Goal: Transaction & Acquisition: Purchase product/service

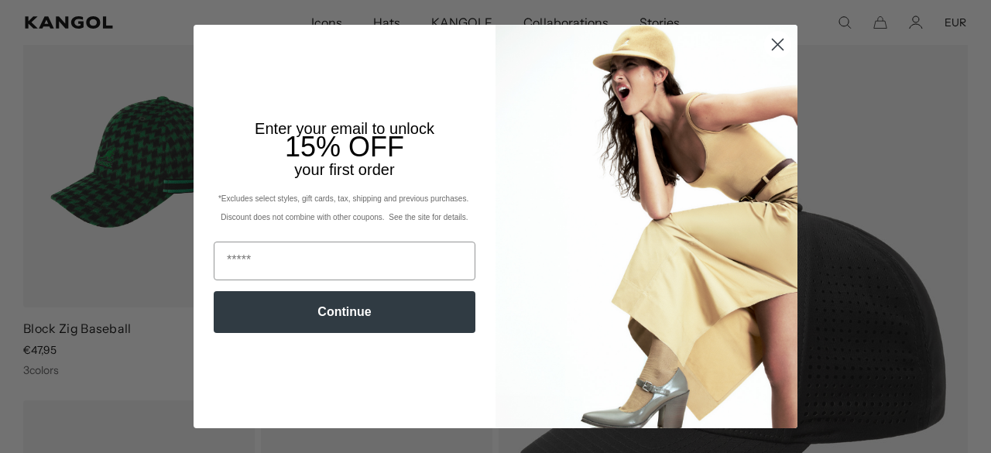
click at [778, 43] on circle "Close dialog" at bounding box center [778, 45] width 26 height 26
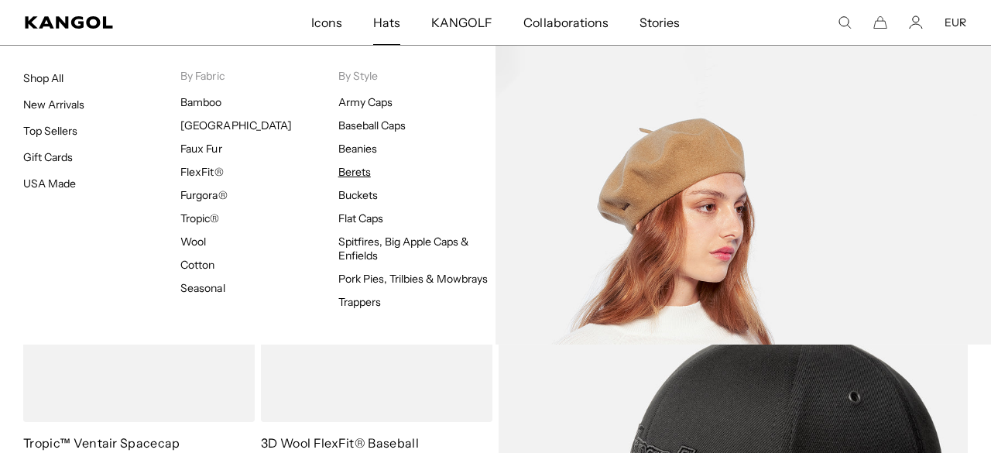
scroll to position [0, 319]
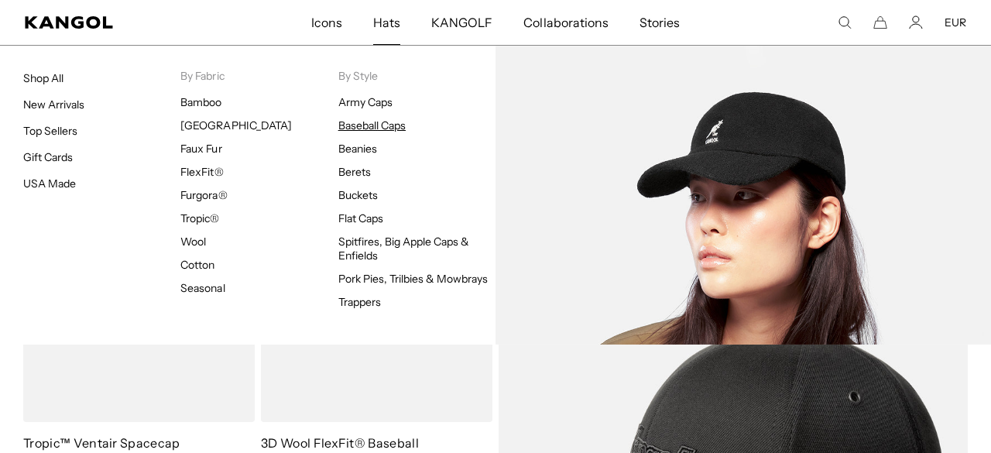
click at [375, 129] on link "Baseball Caps" at bounding box center [371, 125] width 67 height 14
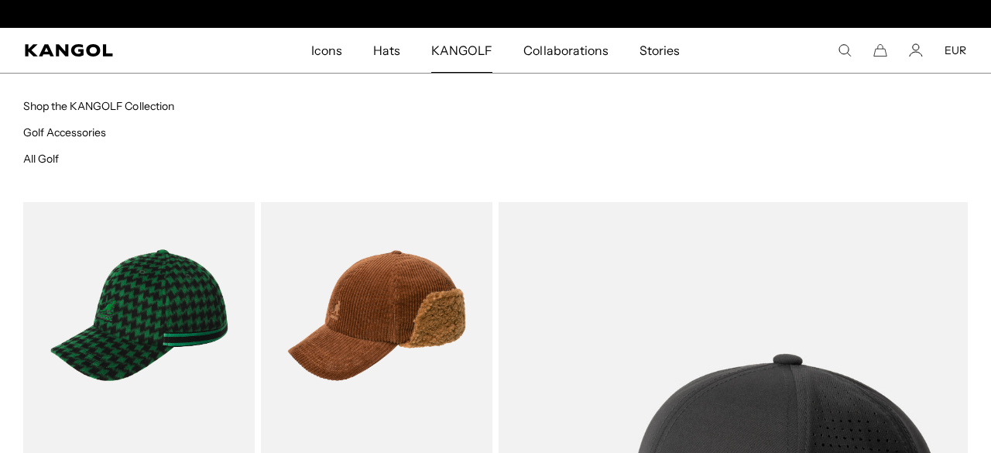
scroll to position [0, 319]
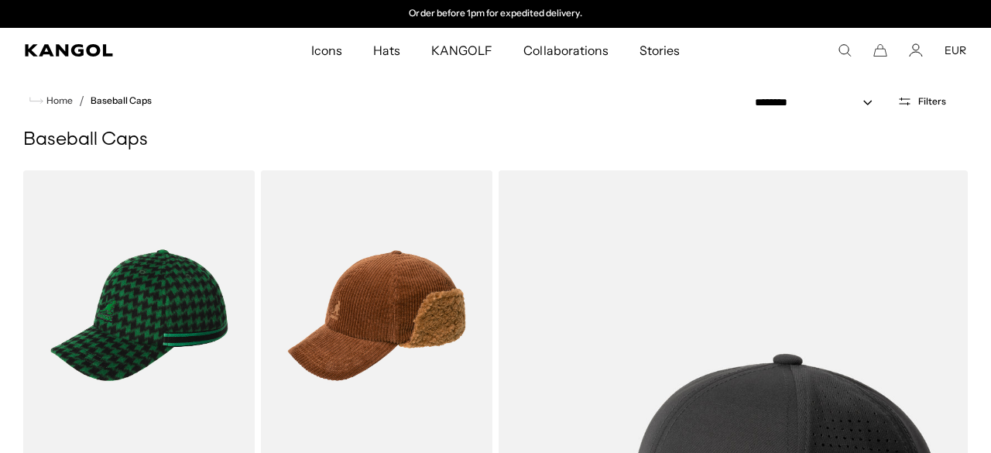
click at [912, 104] on icon "Open filters" at bounding box center [904, 101] width 15 height 14
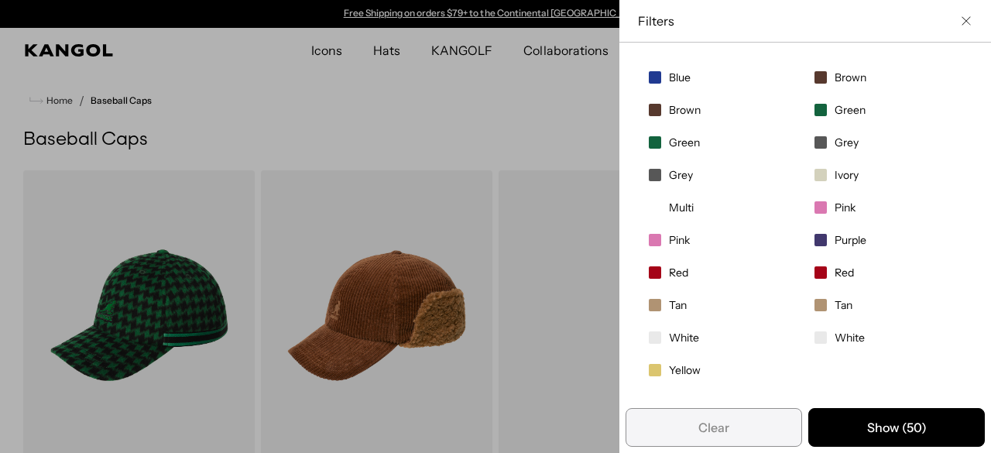
scroll to position [0, 0]
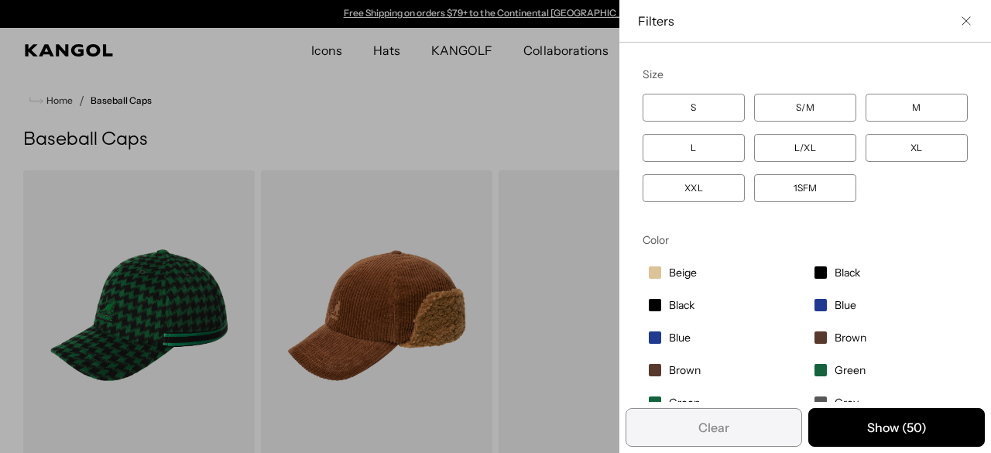
click at [562, 84] on div "Close filters list" at bounding box center [495, 226] width 991 height 453
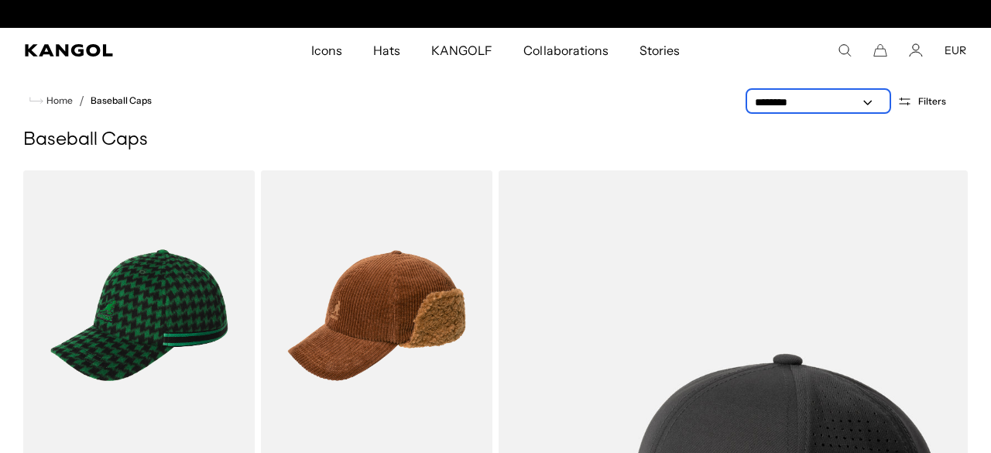
scroll to position [0, 319]
select select "*****"
click option "**********" at bounding box center [0, 0] width 0 height 0
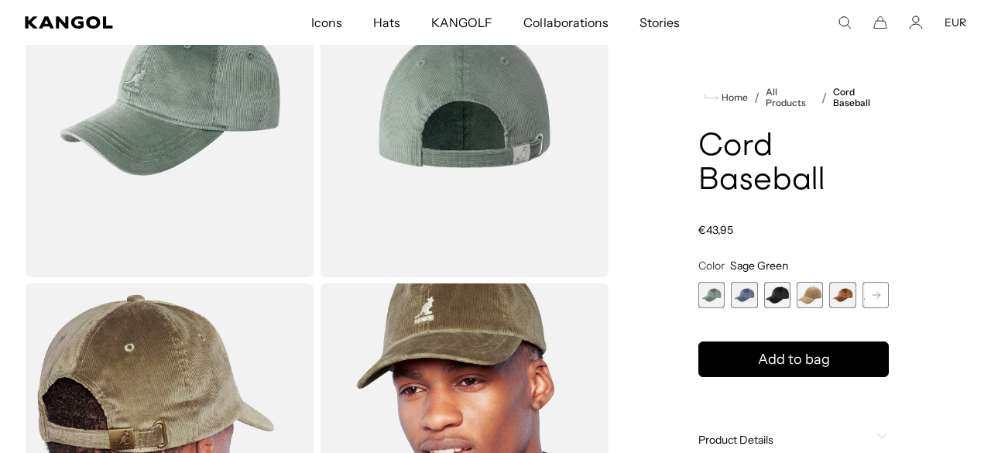
scroll to position [0, 319]
click at [750, 300] on span "2 of 9" at bounding box center [744, 295] width 26 height 26
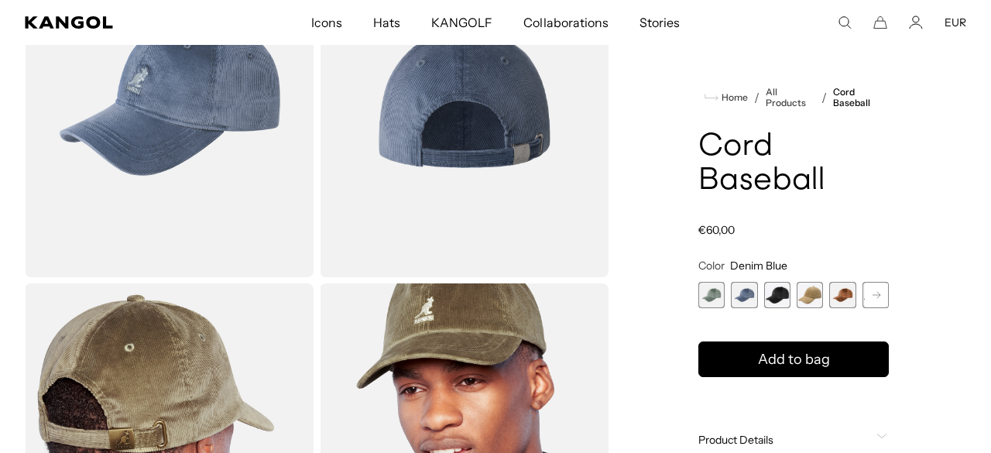
scroll to position [98, 0]
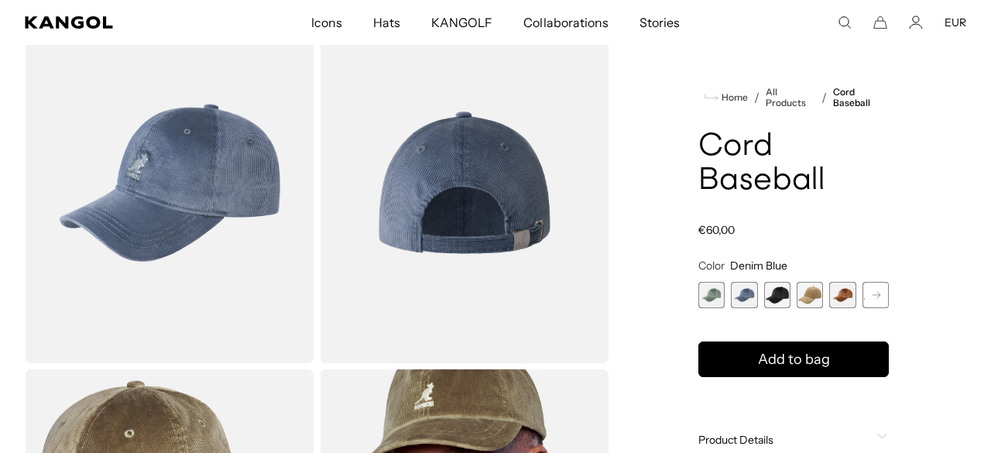
click at [776, 302] on span "3 of 9" at bounding box center [777, 295] width 26 height 26
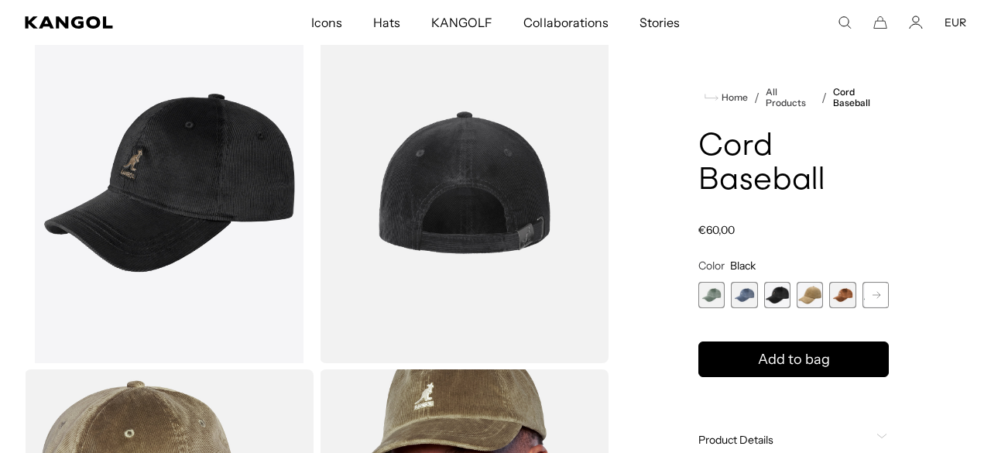
click at [806, 305] on span "4 of 9" at bounding box center [810, 295] width 26 height 26
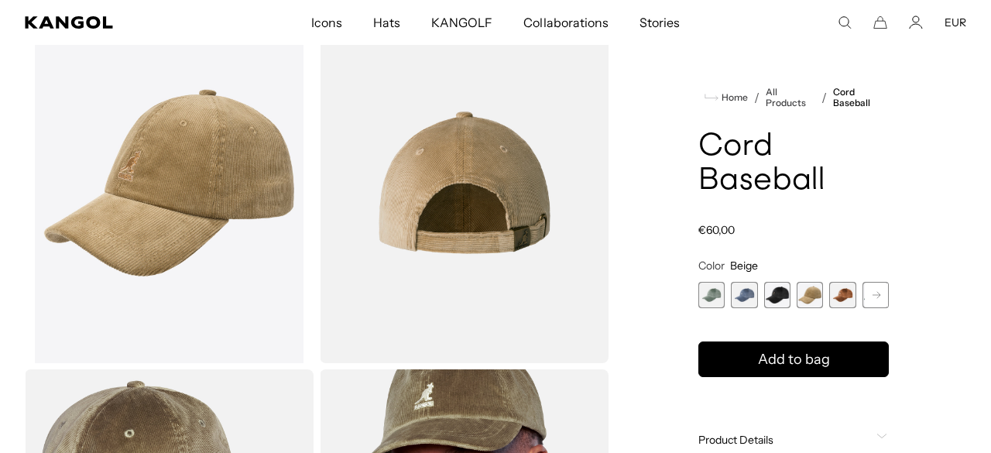
click at [849, 305] on span "5 of 9" at bounding box center [842, 295] width 26 height 26
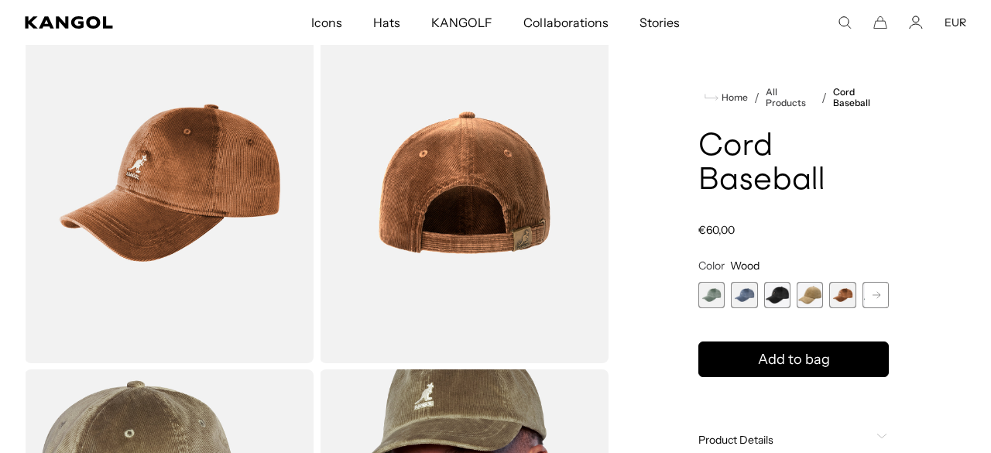
click at [882, 304] on rect at bounding box center [876, 294] width 23 height 23
click at [856, 293] on div "Sage Green Variant sold out or unavailable Denim Blue Variant sold out or unava…" at bounding box center [793, 295] width 190 height 26
click at [841, 292] on span "6 of 9" at bounding box center [842, 295] width 26 height 26
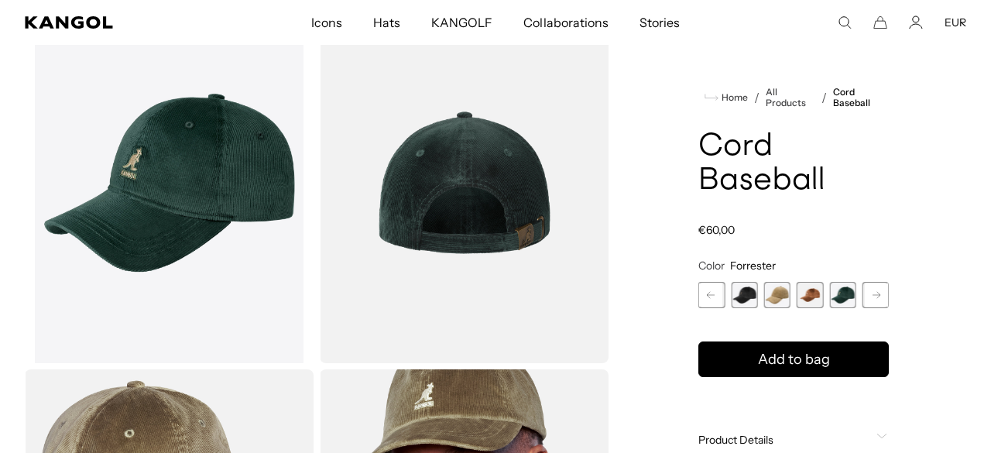
click at [880, 294] on rect at bounding box center [876, 294] width 23 height 23
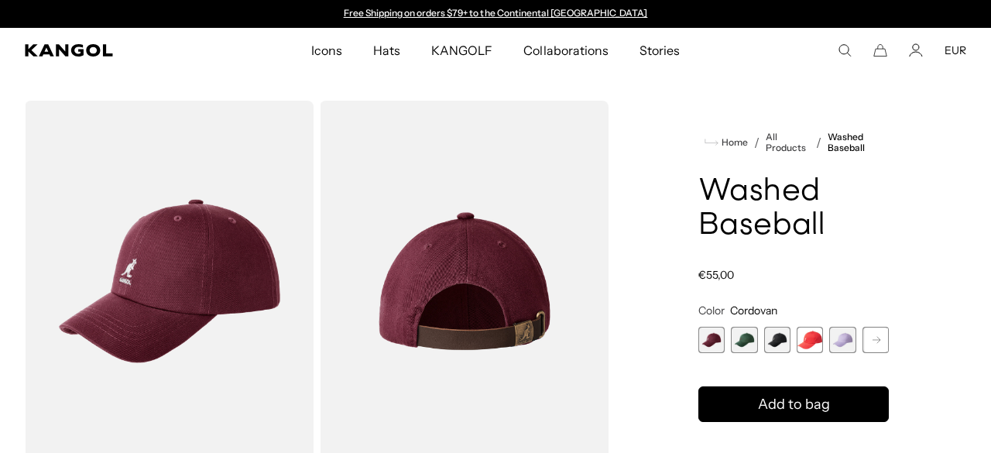
click at [870, 338] on rect at bounding box center [876, 339] width 23 height 23
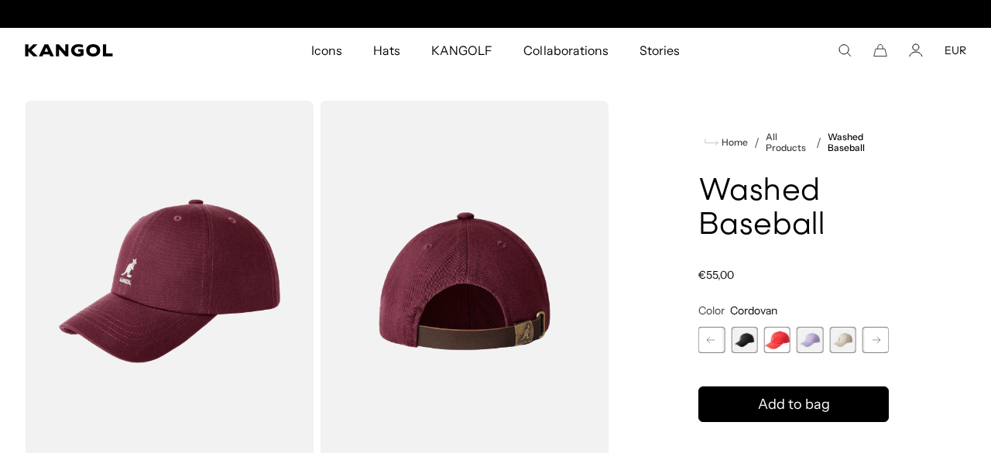
scroll to position [0, 319]
click at [838, 339] on span "6 of 14" at bounding box center [842, 340] width 26 height 26
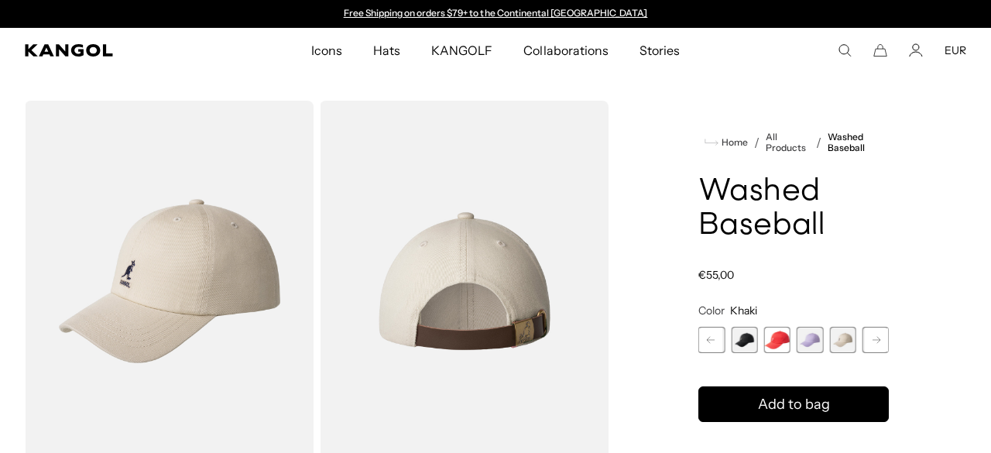
click at [810, 341] on span "5 of 14" at bounding box center [810, 340] width 26 height 26
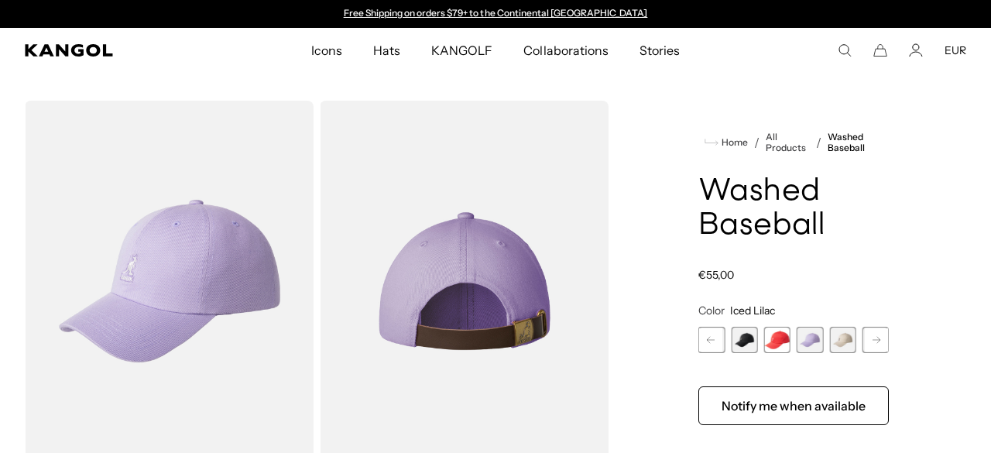
click at [781, 343] on span "4 of 14" at bounding box center [777, 340] width 26 height 26
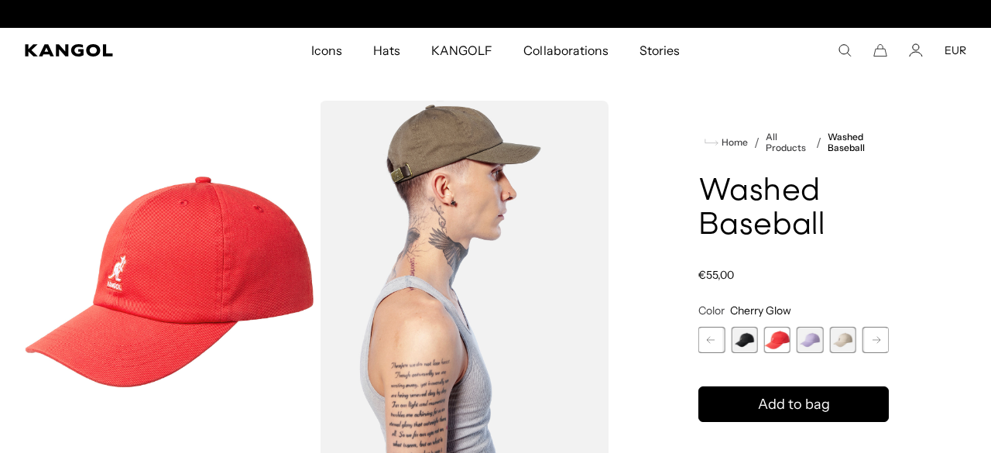
scroll to position [0, 319]
click at [712, 344] on rect at bounding box center [710, 339] width 23 height 23
click at [712, 344] on span "1 of 14" at bounding box center [711, 340] width 26 height 26
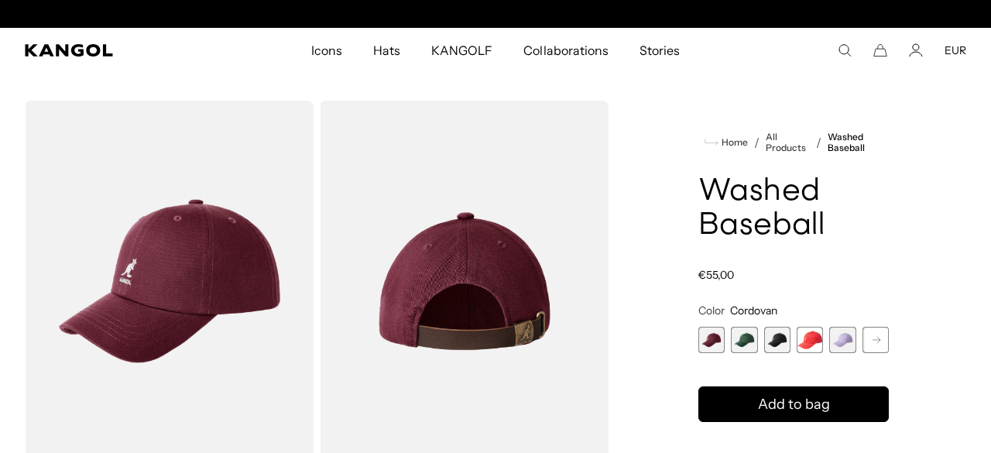
click at [745, 345] on span "2 of 14" at bounding box center [744, 340] width 26 height 26
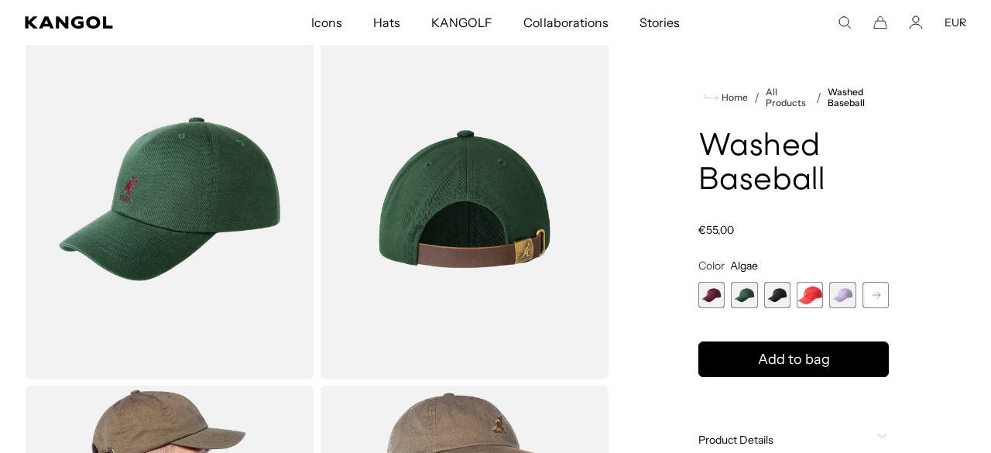
scroll to position [84, 0]
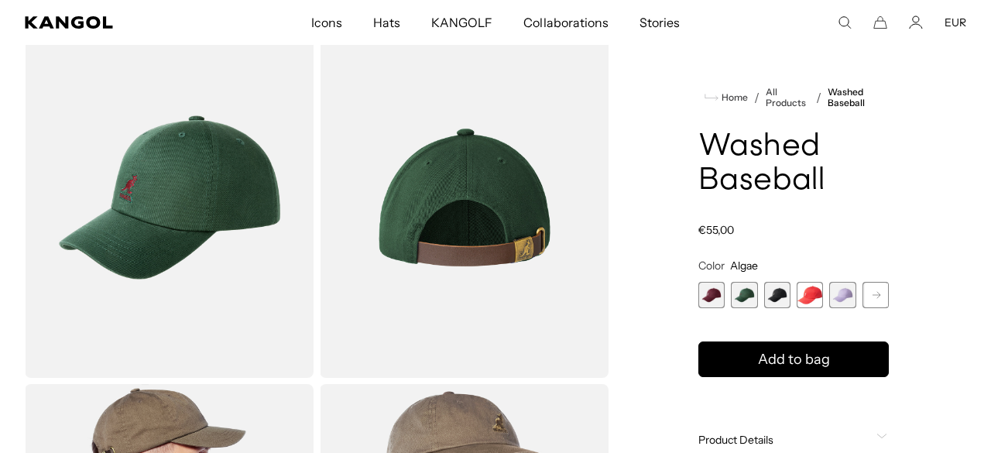
click at [769, 292] on span "3 of 14" at bounding box center [777, 295] width 26 height 26
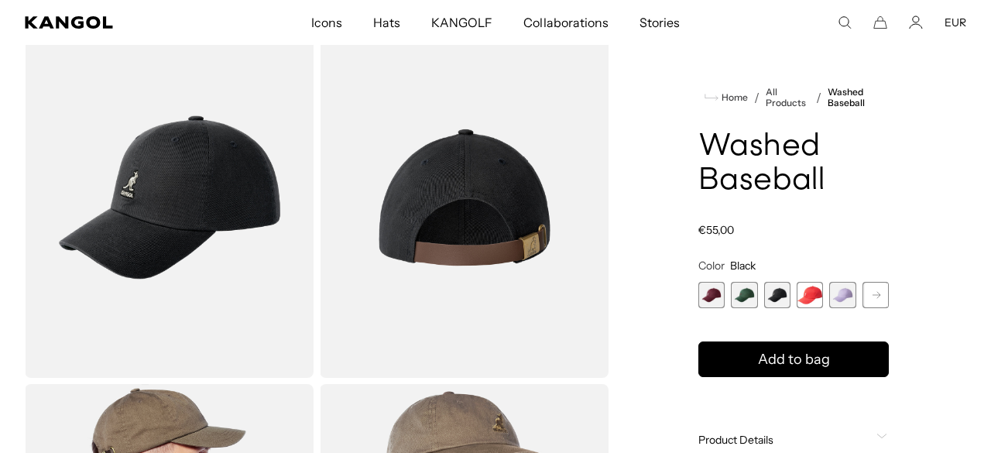
click at [804, 302] on span "4 of 14" at bounding box center [810, 295] width 26 height 26
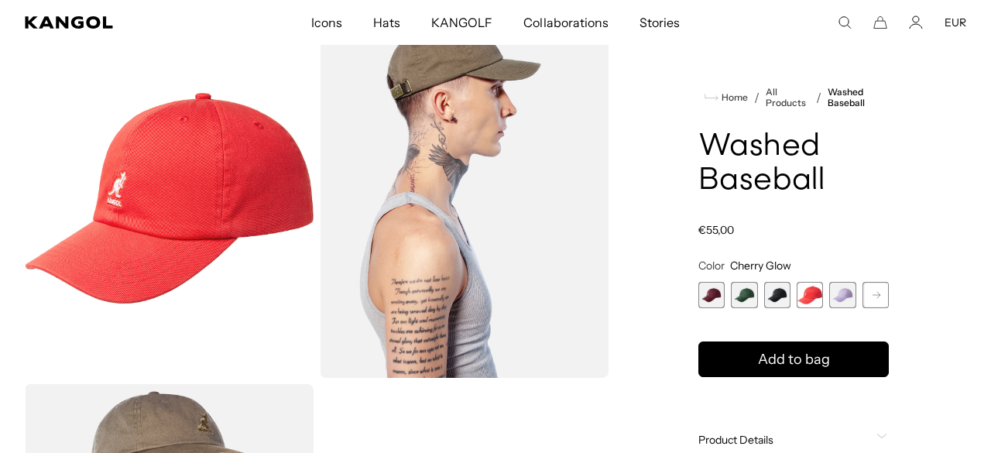
scroll to position [0, 319]
click at [836, 299] on span "5 of 14" at bounding box center [842, 295] width 26 height 26
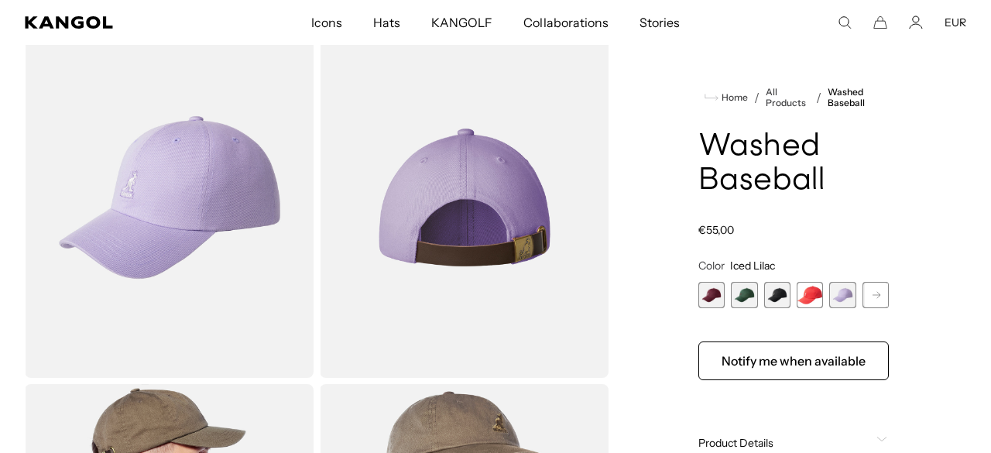
click at [876, 303] on rect at bounding box center [876, 294] width 23 height 23
click at [838, 298] on span "6 of 14" at bounding box center [842, 295] width 26 height 26
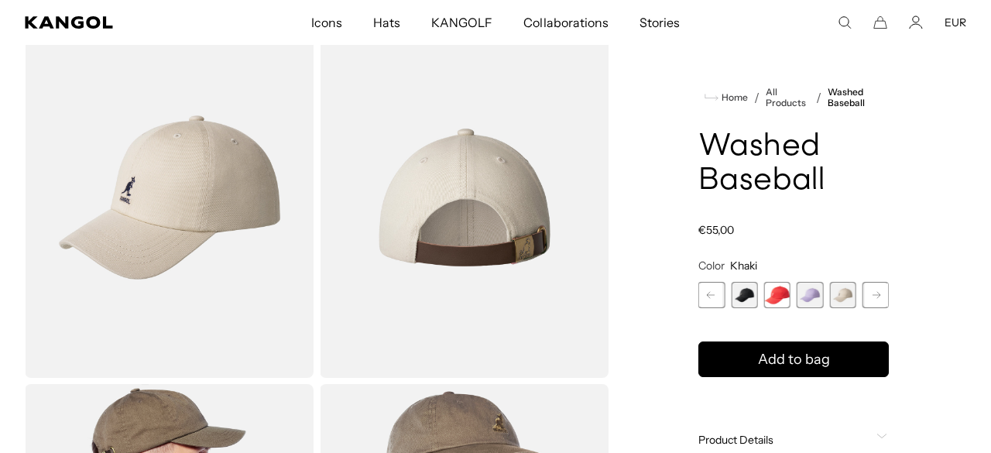
click at [865, 298] on button "Next" at bounding box center [876, 295] width 25 height 25
click at [844, 293] on span "7 of 14" at bounding box center [842, 295] width 26 height 26
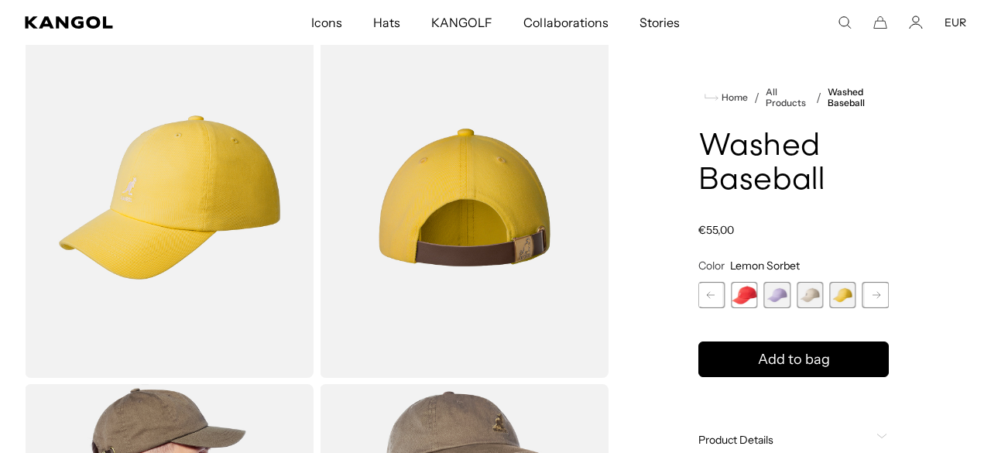
click at [876, 298] on rect at bounding box center [876, 294] width 23 height 23
click at [842, 296] on span "8 of 14" at bounding box center [842, 295] width 26 height 26
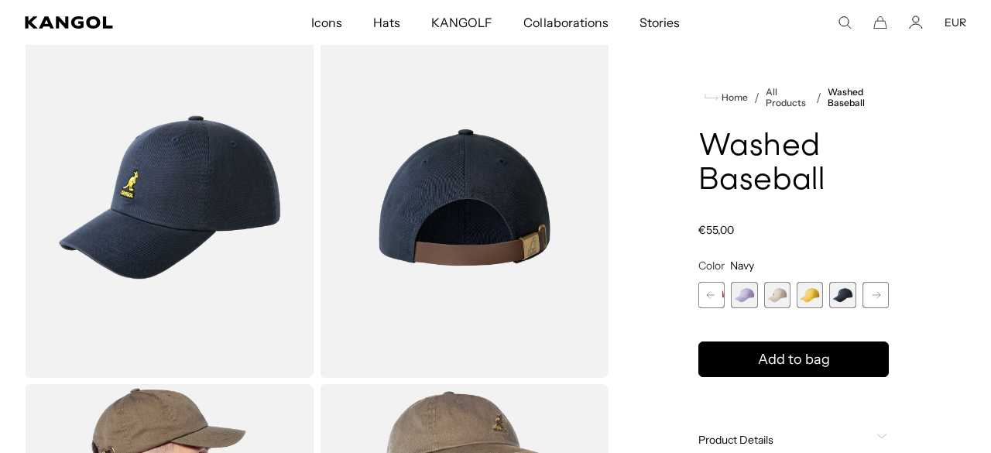
click at [879, 300] on rect at bounding box center [876, 294] width 23 height 23
click at [840, 298] on span "9 of 14" at bounding box center [842, 295] width 26 height 26
select select "**********"
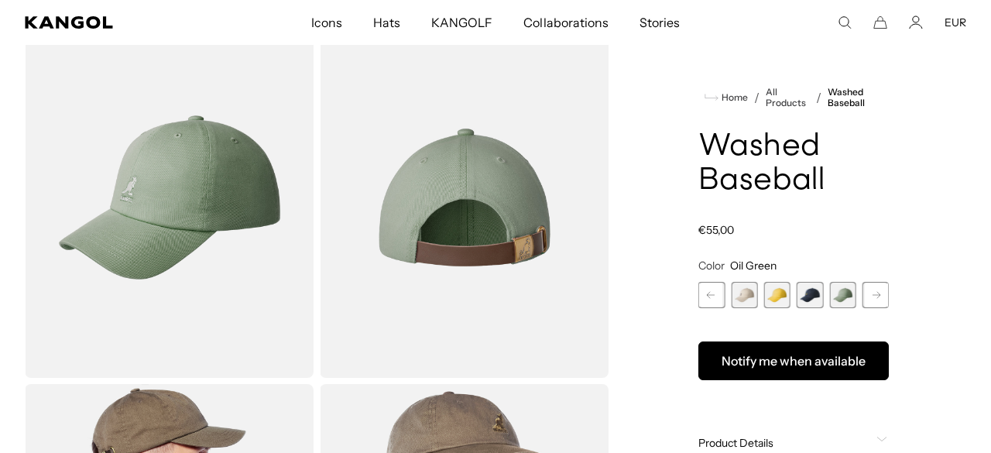
scroll to position [0, 319]
click at [749, 365] on button "Notify me when available" at bounding box center [793, 360] width 190 height 39
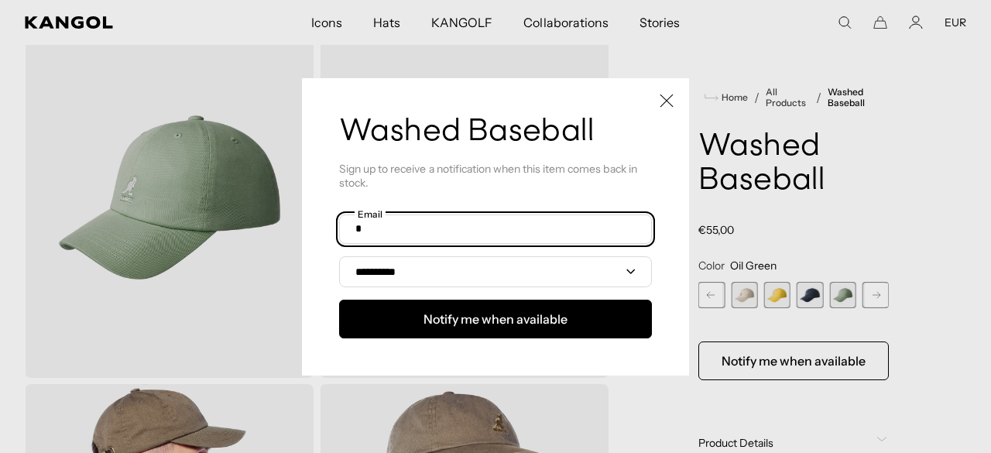
click at [486, 220] on input "text" at bounding box center [495, 228] width 313 height 29
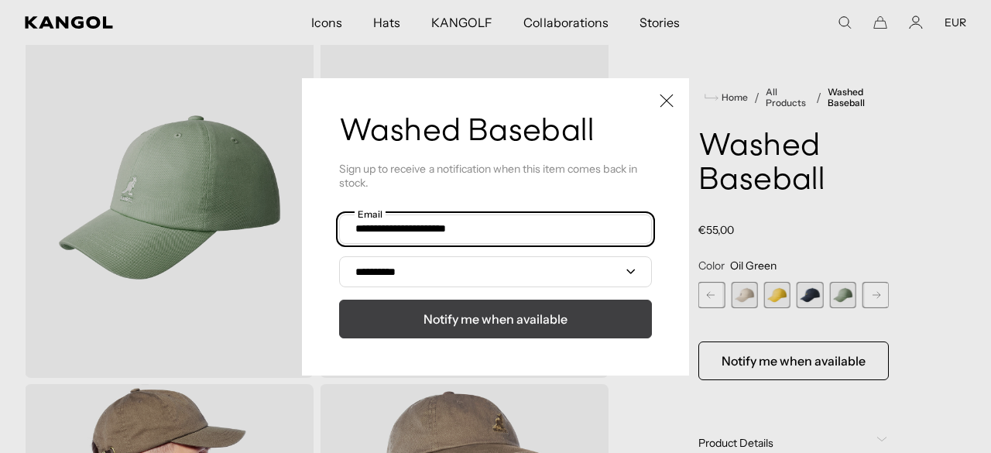
type input "**********"
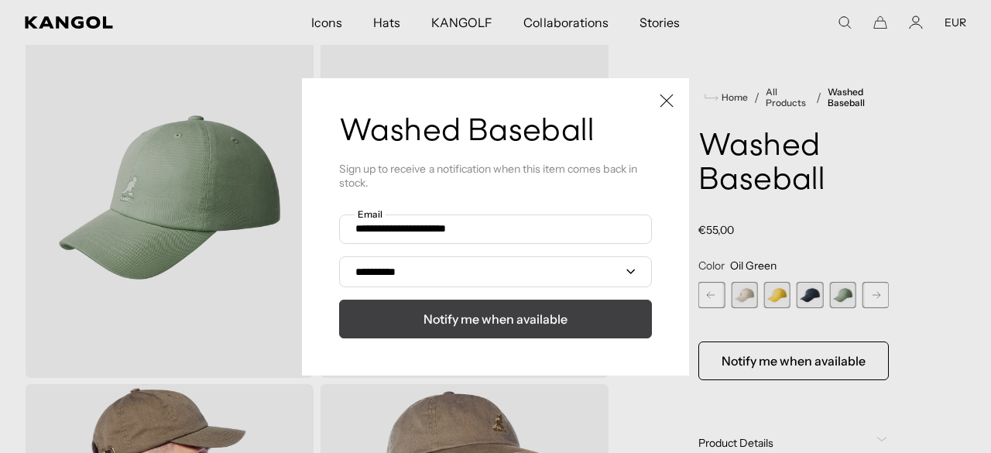
click at [428, 317] on span "Notify me when available" at bounding box center [495, 319] width 144 height 19
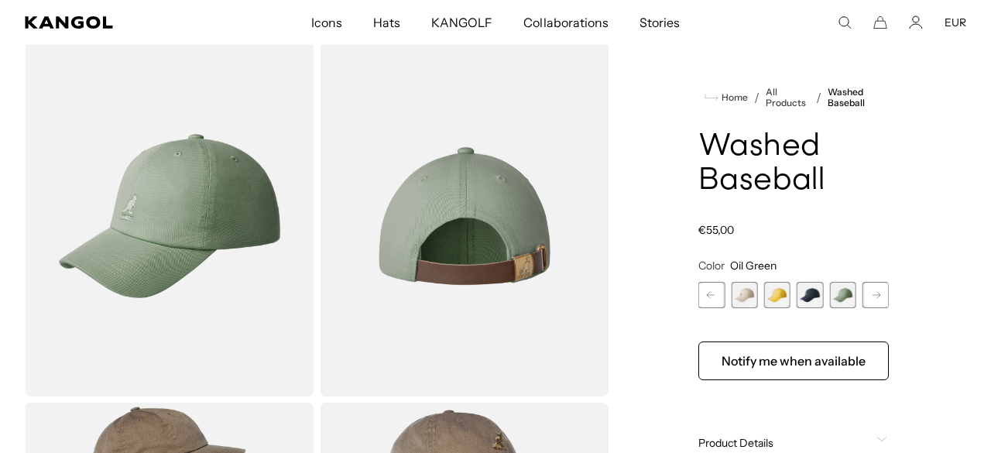
click at [880, 292] on rect at bounding box center [876, 294] width 23 height 23
click at [807, 290] on span "10 of 14" at bounding box center [810, 295] width 26 height 26
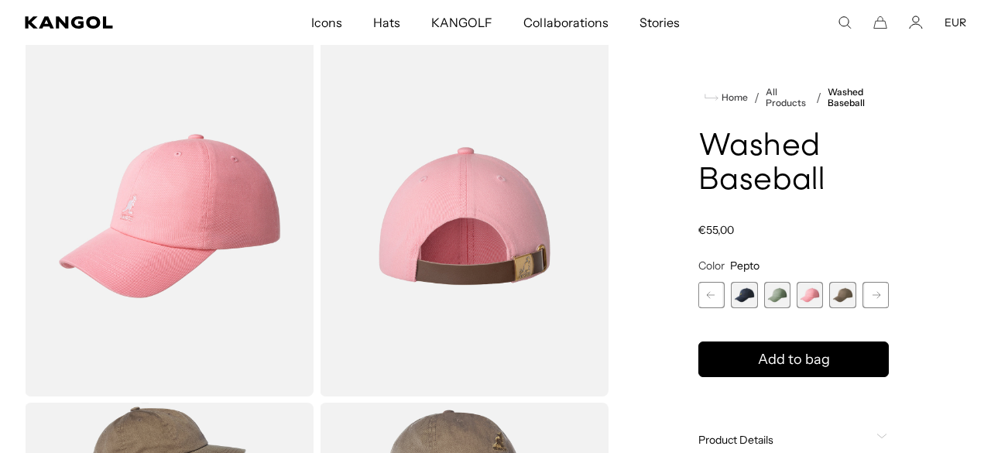
click at [839, 298] on span "11 of 14" at bounding box center [842, 295] width 26 height 26
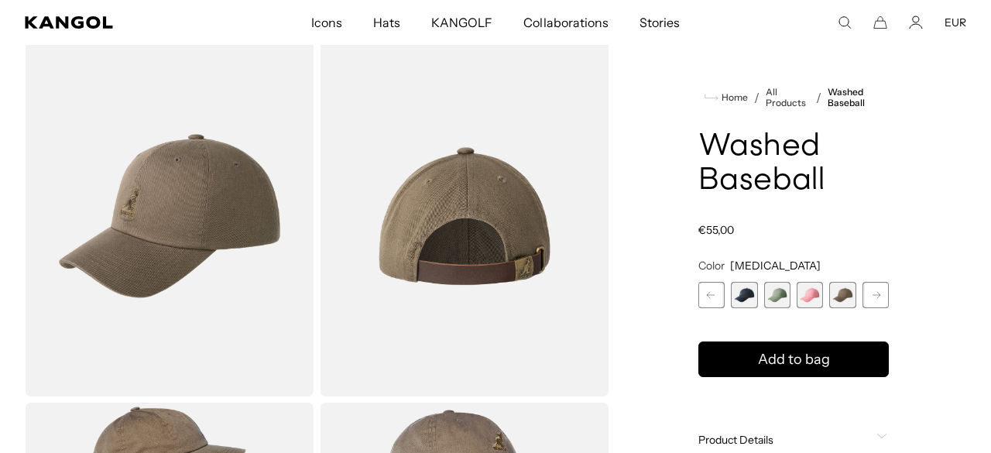
click at [883, 298] on rect at bounding box center [876, 294] width 23 height 23
click at [839, 293] on span "12 of 14" at bounding box center [842, 295] width 26 height 26
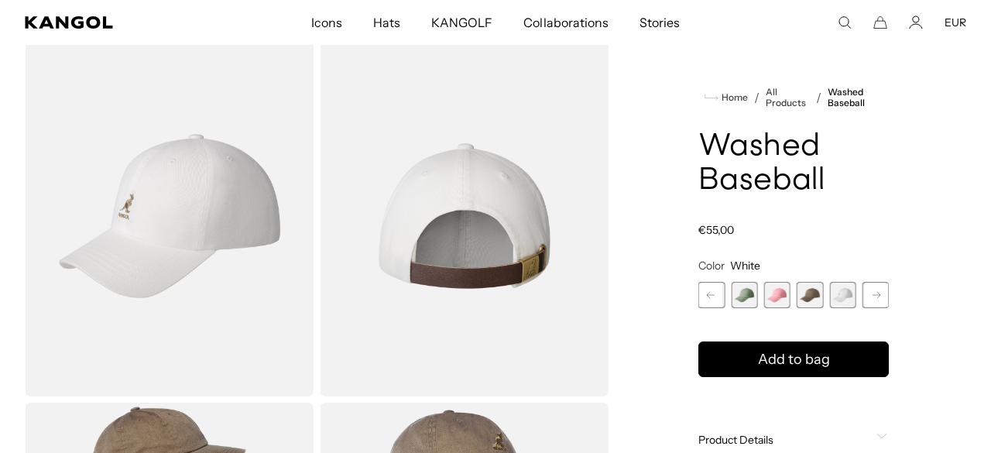
click at [871, 297] on rect at bounding box center [876, 294] width 23 height 23
click at [846, 296] on span "13 of 14" at bounding box center [842, 295] width 26 height 26
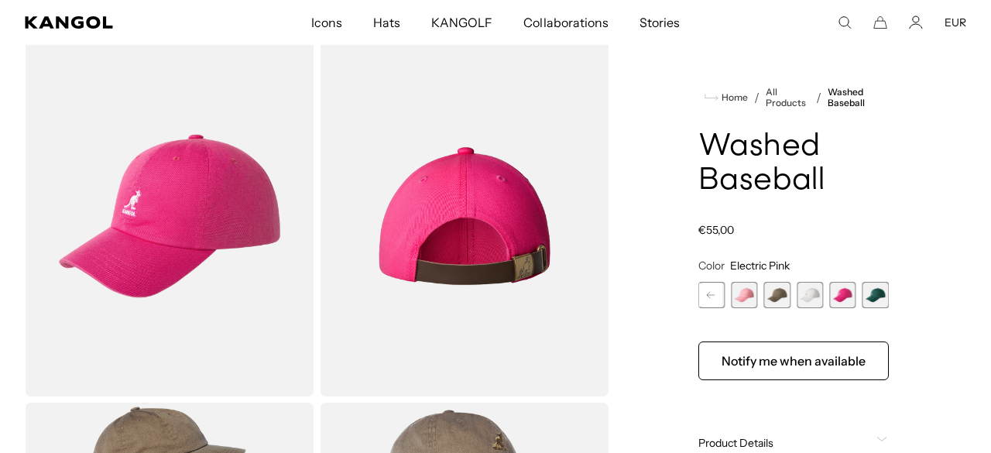
click at [874, 296] on span "14 of 14" at bounding box center [875, 295] width 26 height 26
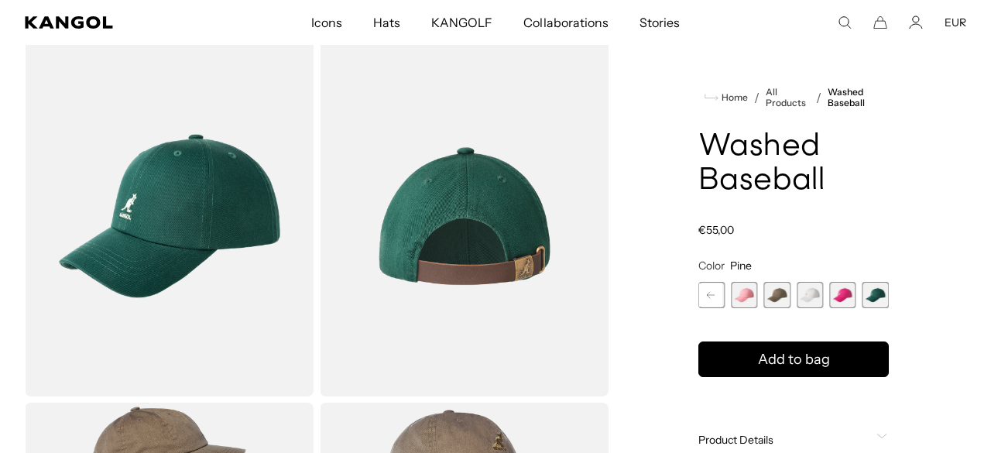
click at [877, 288] on span "14 of 14" at bounding box center [875, 295] width 26 height 26
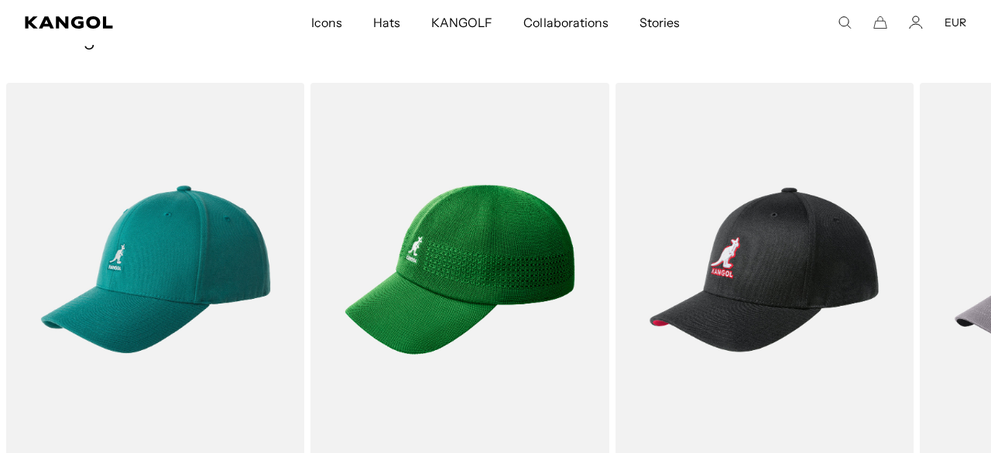
scroll to position [917, 0]
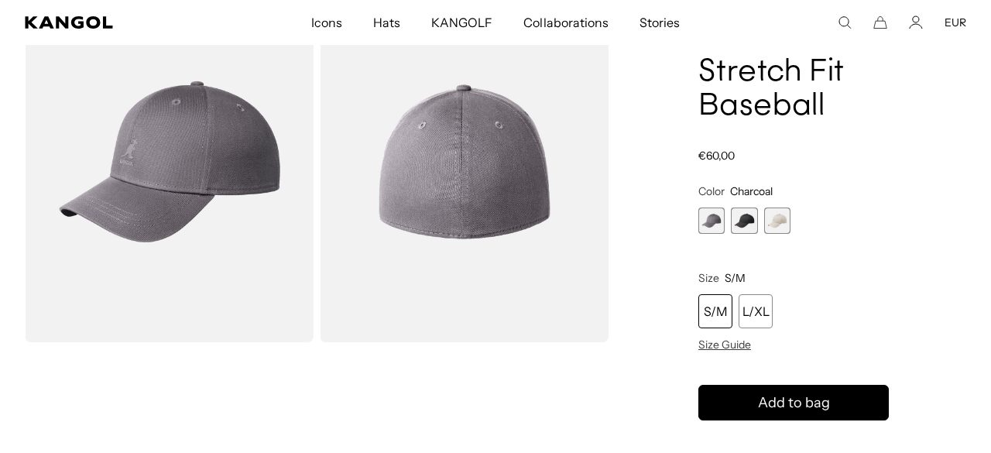
scroll to position [0, 319]
click at [783, 229] on span "3 of 3" at bounding box center [777, 220] width 26 height 26
